Goal: Task Accomplishment & Management: Use online tool/utility

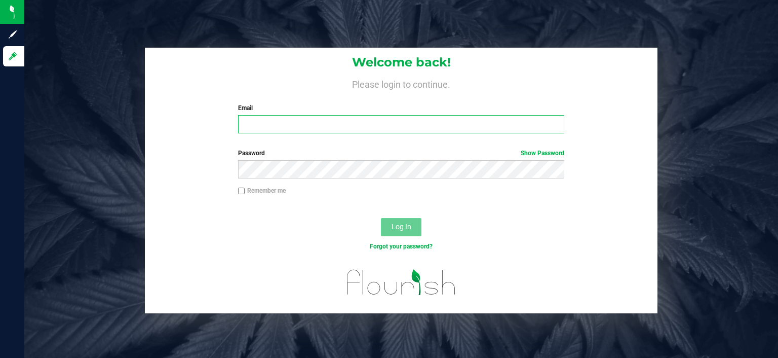
type input "[PERSON_NAME][EMAIL_ADDRESS][DOMAIN_NAME]"
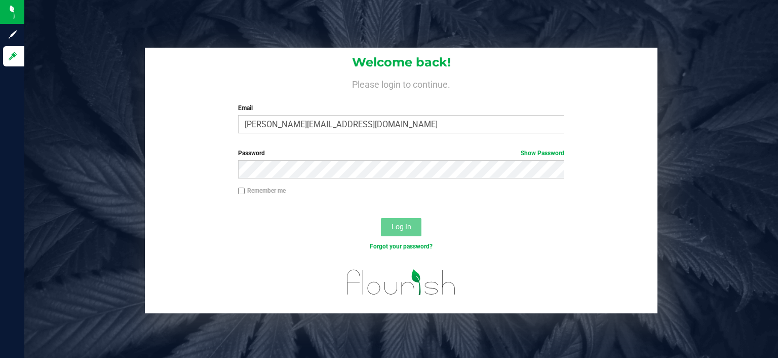
click at [413, 234] on button "Log In" at bounding box center [401, 227] width 41 height 18
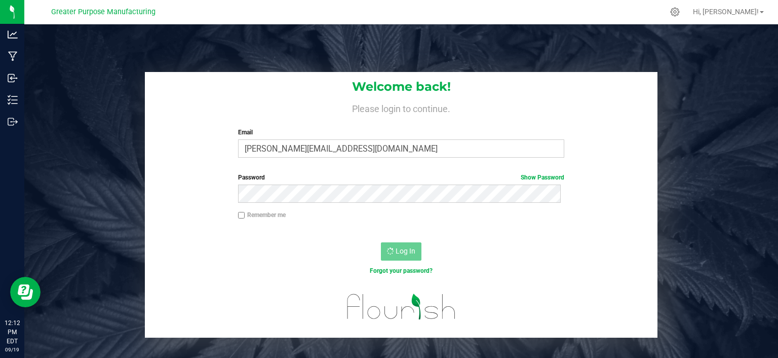
click at [181, 280] on div "Forgot your password?" at bounding box center [401, 278] width 513 height 15
click at [444, 212] on div "Remember me" at bounding box center [402, 216] width 342 height 12
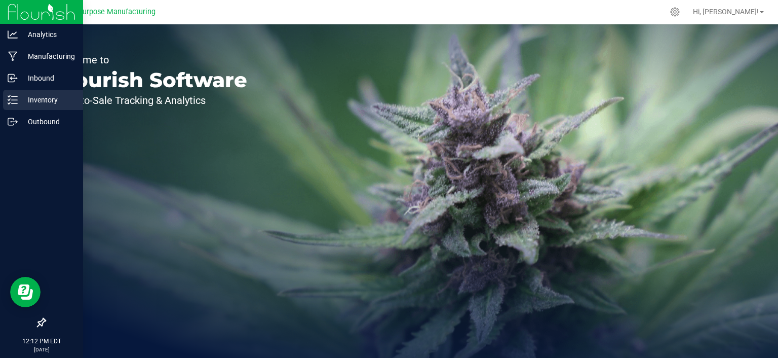
click at [67, 102] on p "Inventory" at bounding box center [48, 100] width 61 height 12
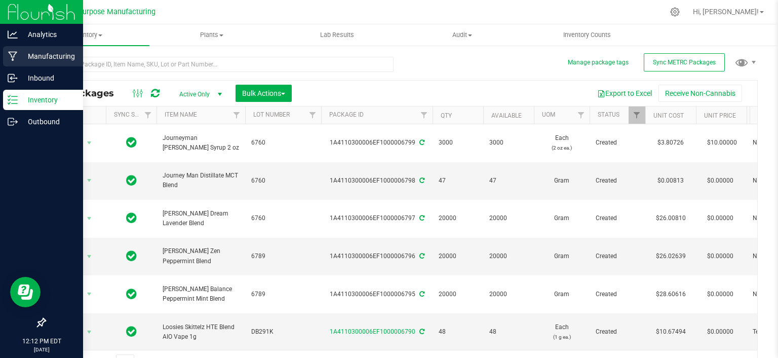
click at [41, 57] on p "Manufacturing" at bounding box center [48, 56] width 61 height 12
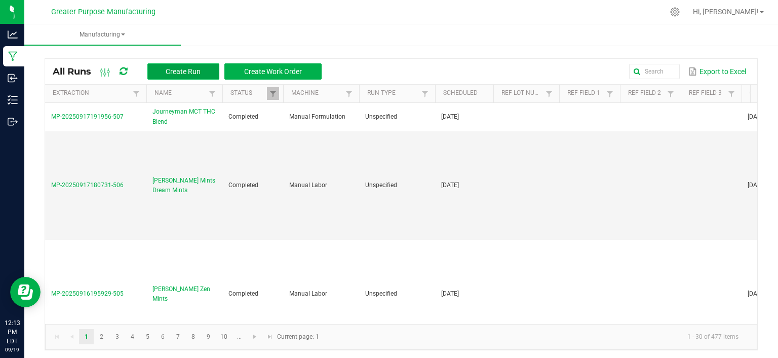
click at [201, 68] on span "Create Run" at bounding box center [183, 71] width 35 height 8
